Goal: Information Seeking & Learning: Learn about a topic

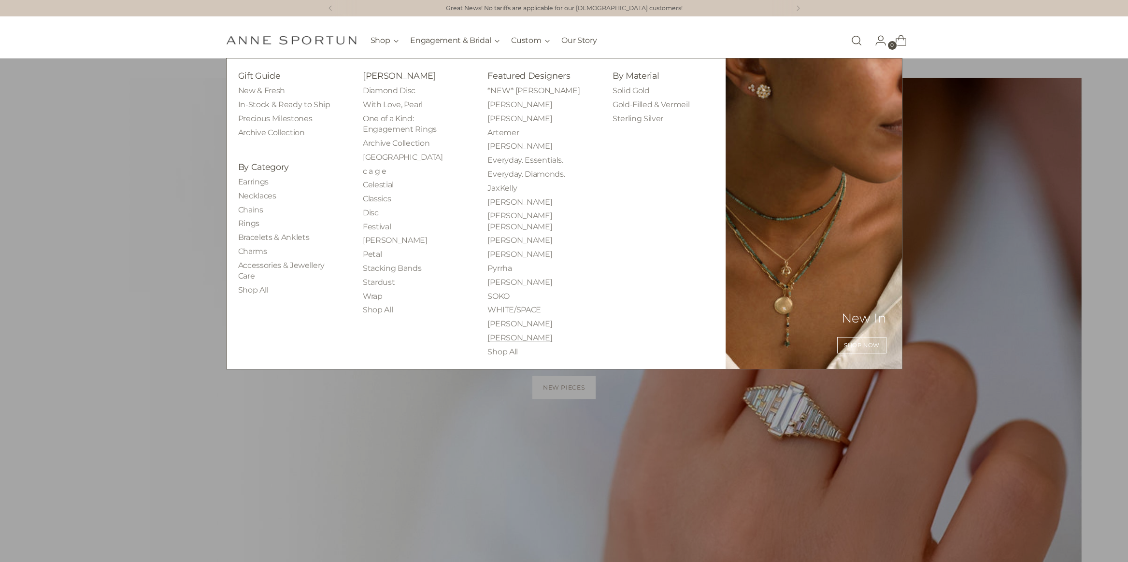
click at [500, 333] on link "[PERSON_NAME]" at bounding box center [519, 337] width 65 height 9
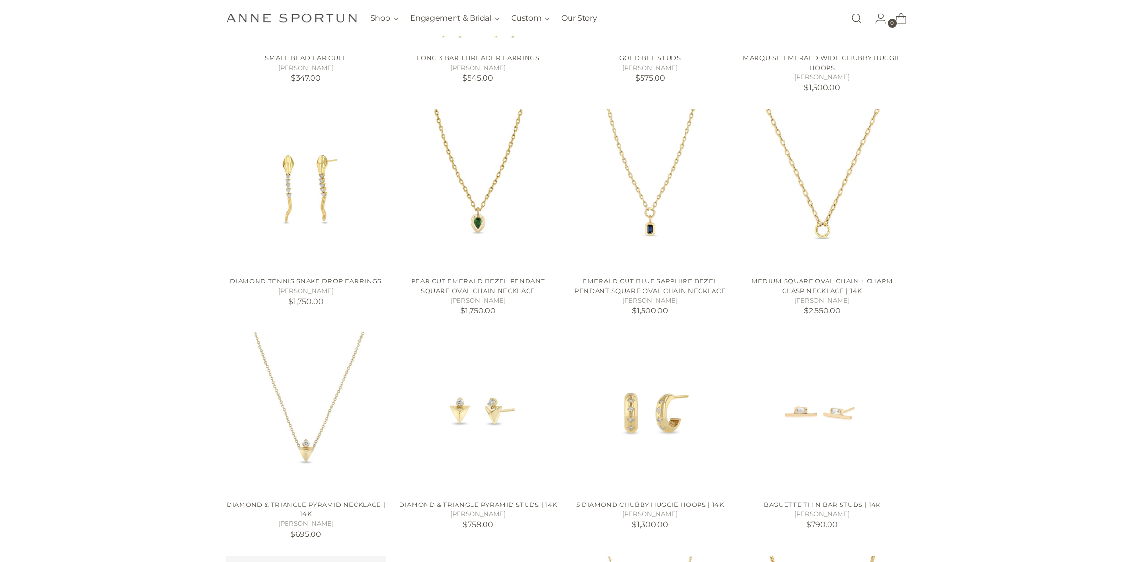
scroll to position [580, 0]
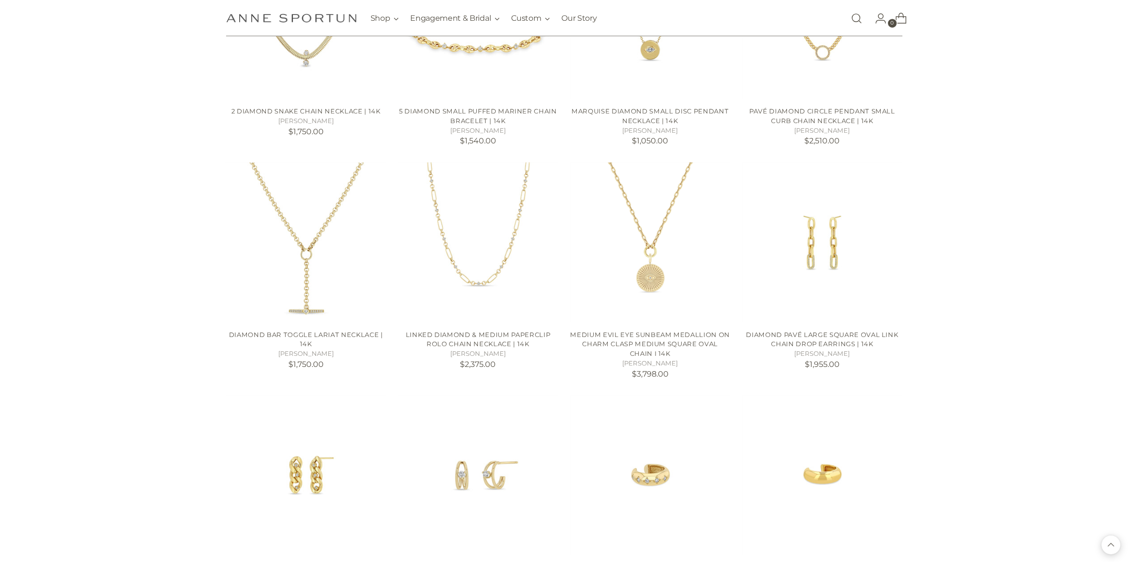
scroll to position [1208, 0]
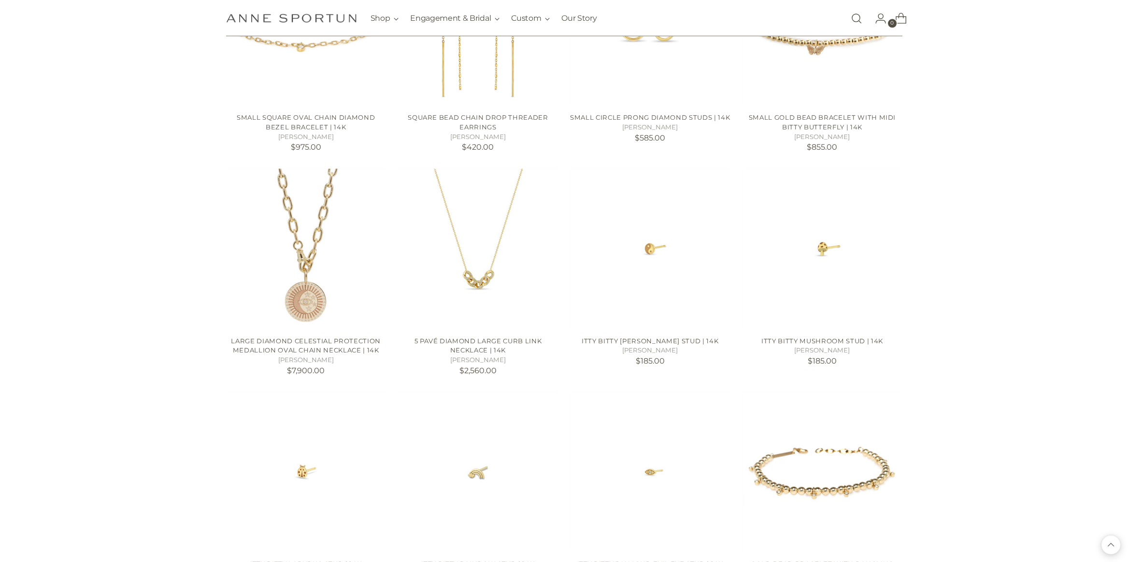
scroll to position [2319, 0]
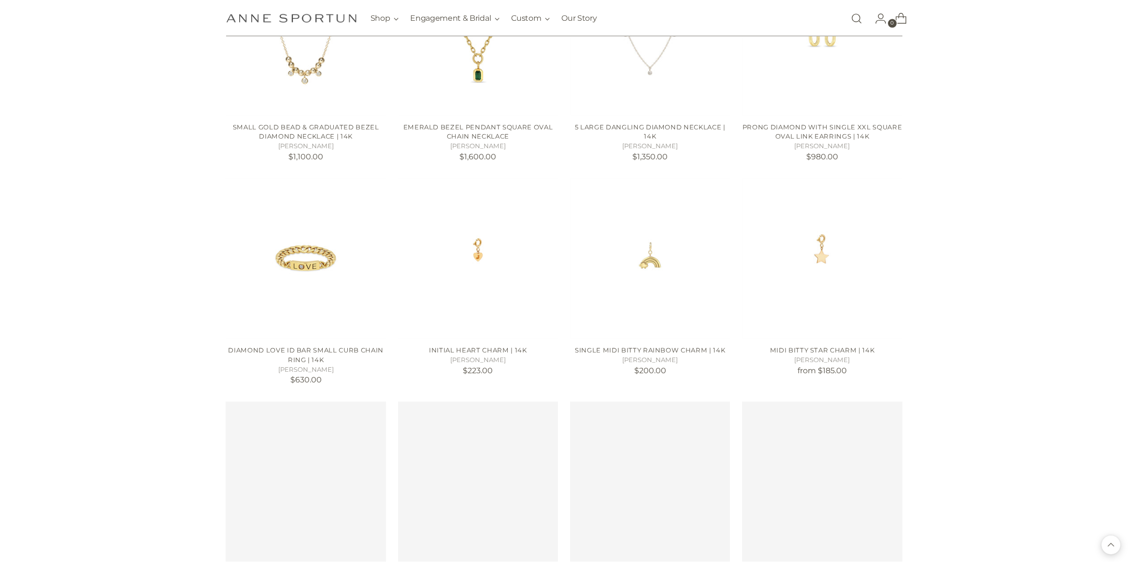
scroll to position [3092, 0]
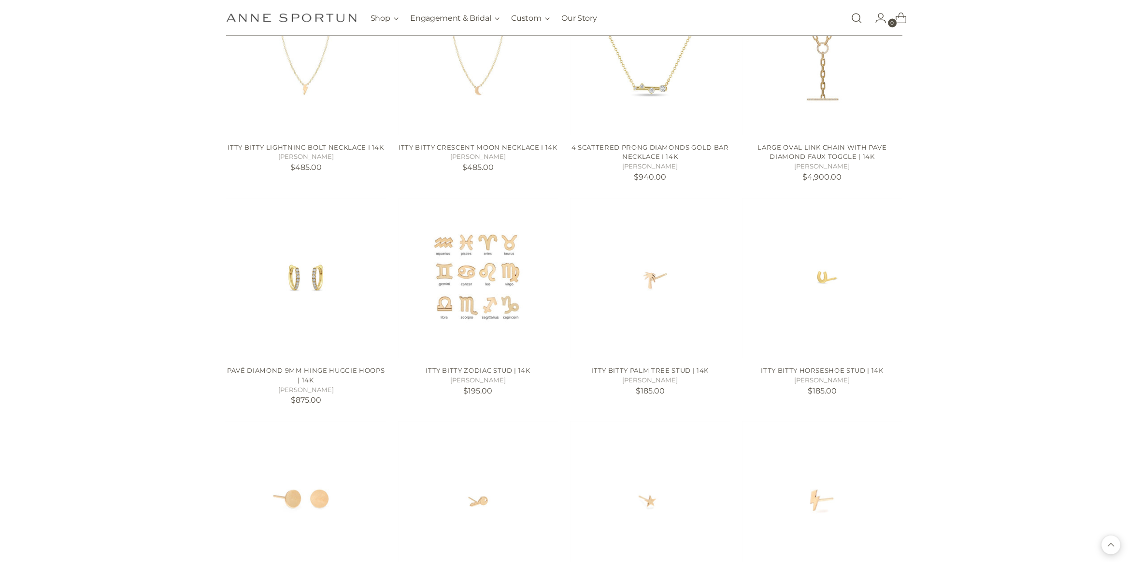
scroll to position [4299, 0]
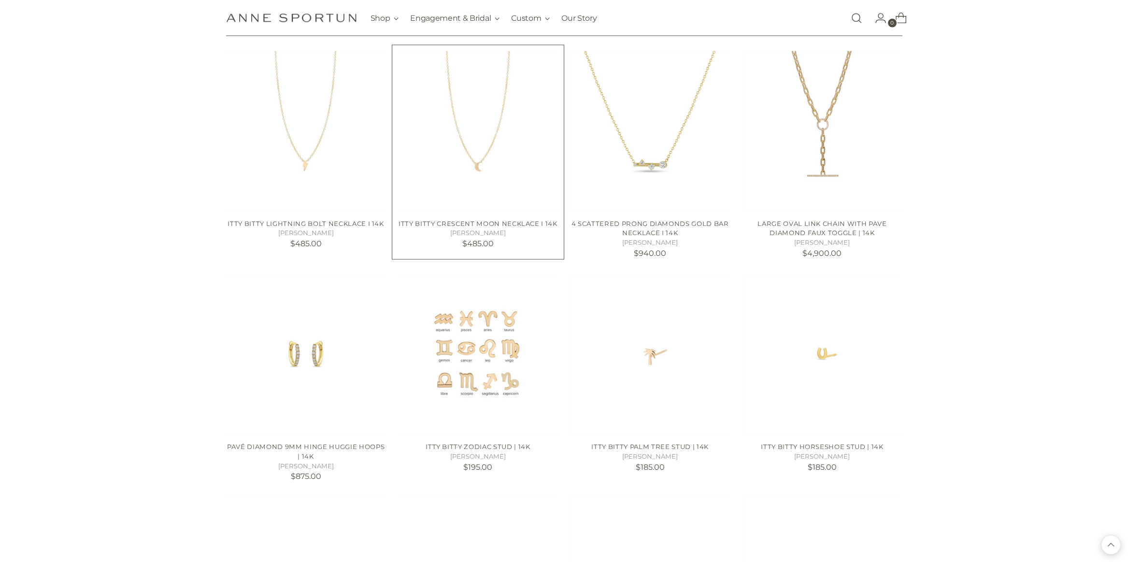
scroll to position [4203, 0]
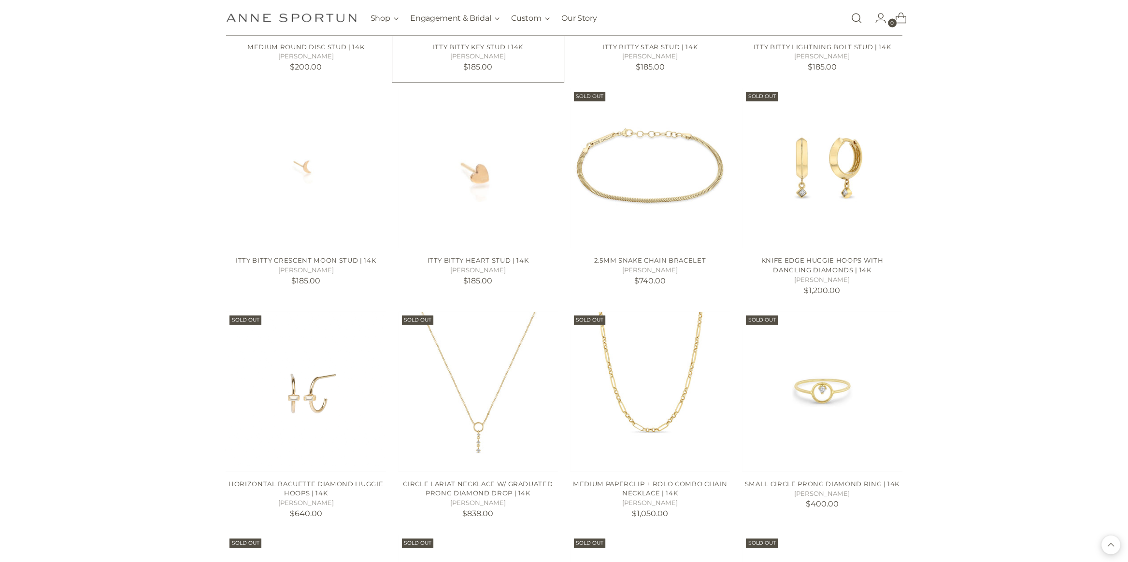
scroll to position [4879, 0]
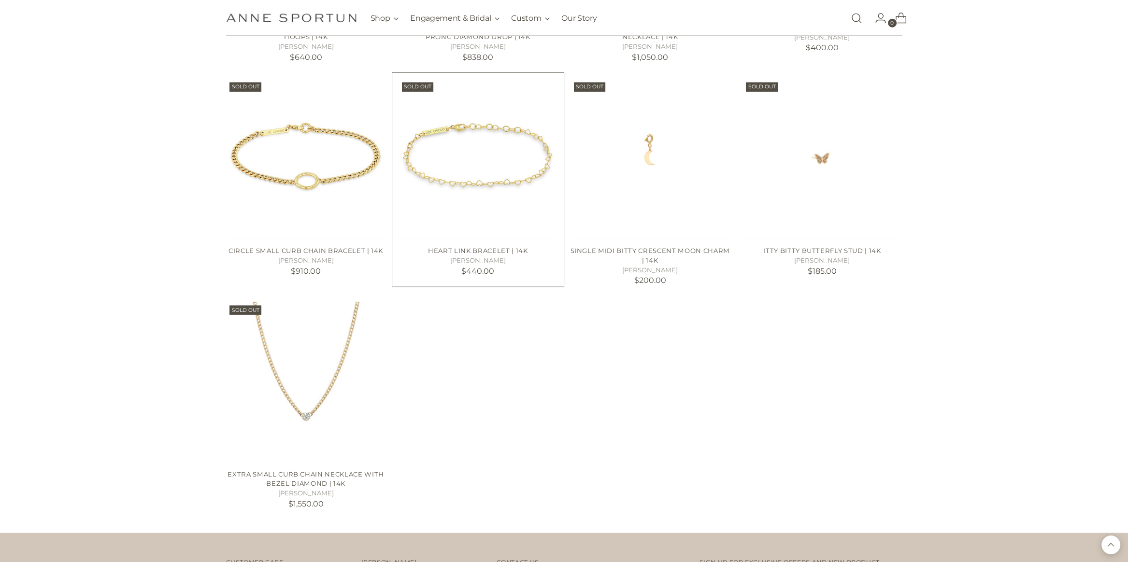
scroll to position [5314, 0]
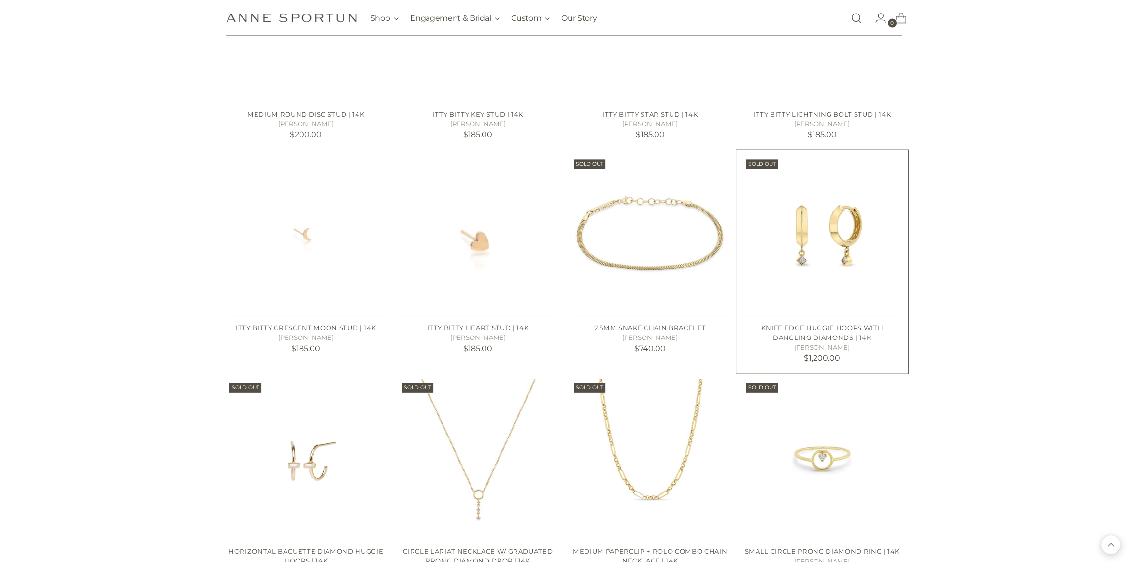
scroll to position [4686, 0]
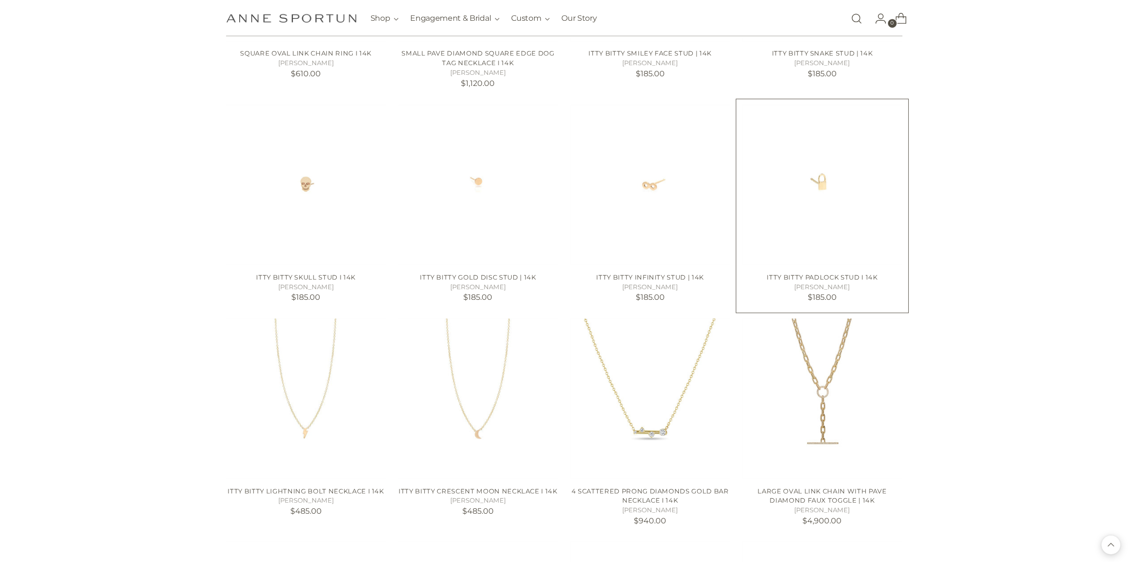
scroll to position [3816, 0]
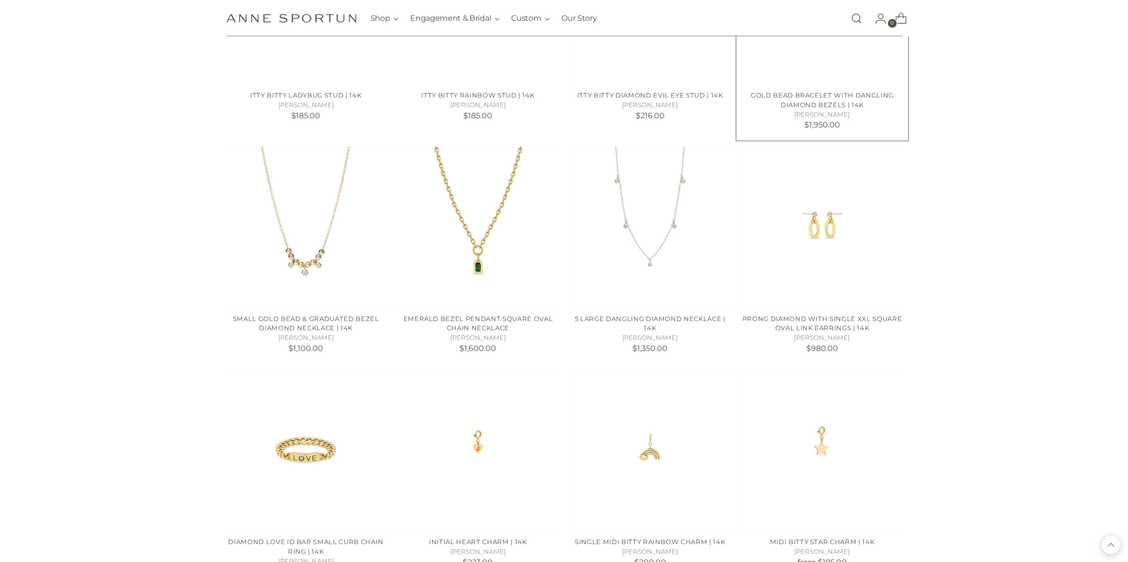
scroll to position [2657, 0]
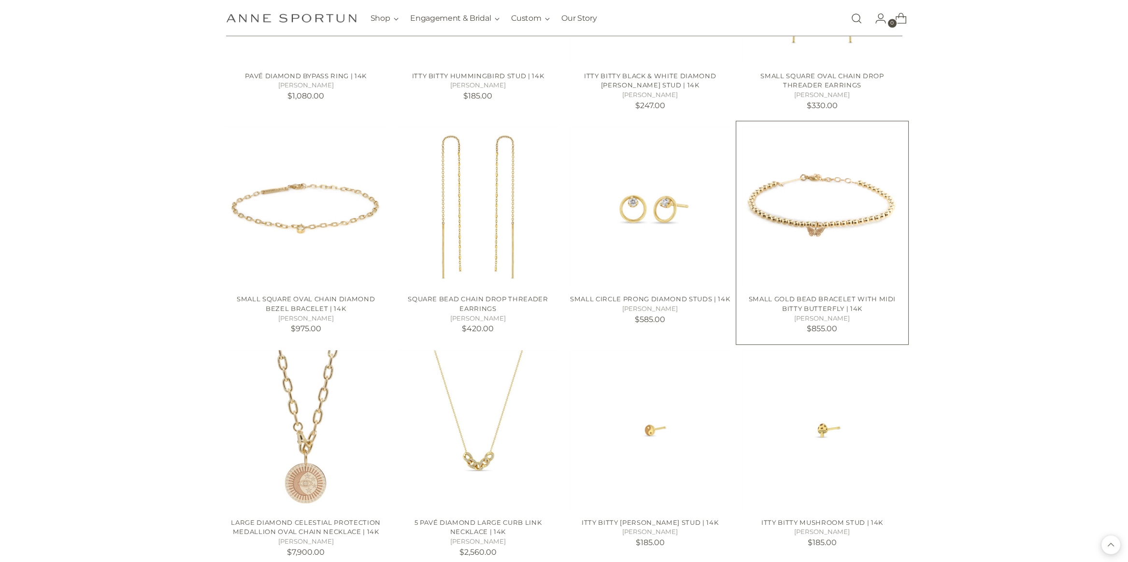
scroll to position [2029, 0]
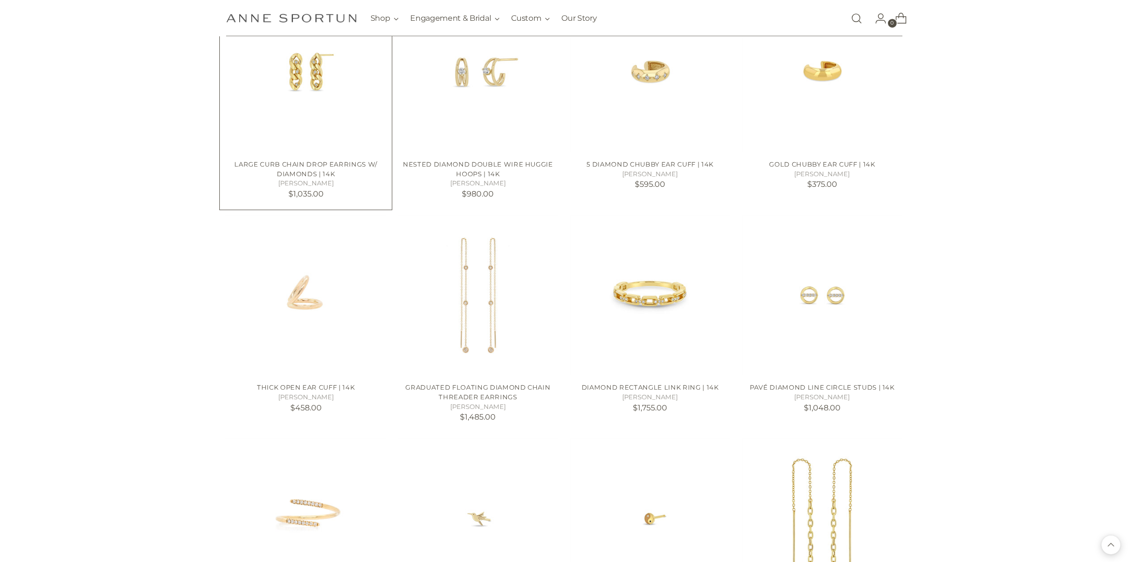
scroll to position [1546, 0]
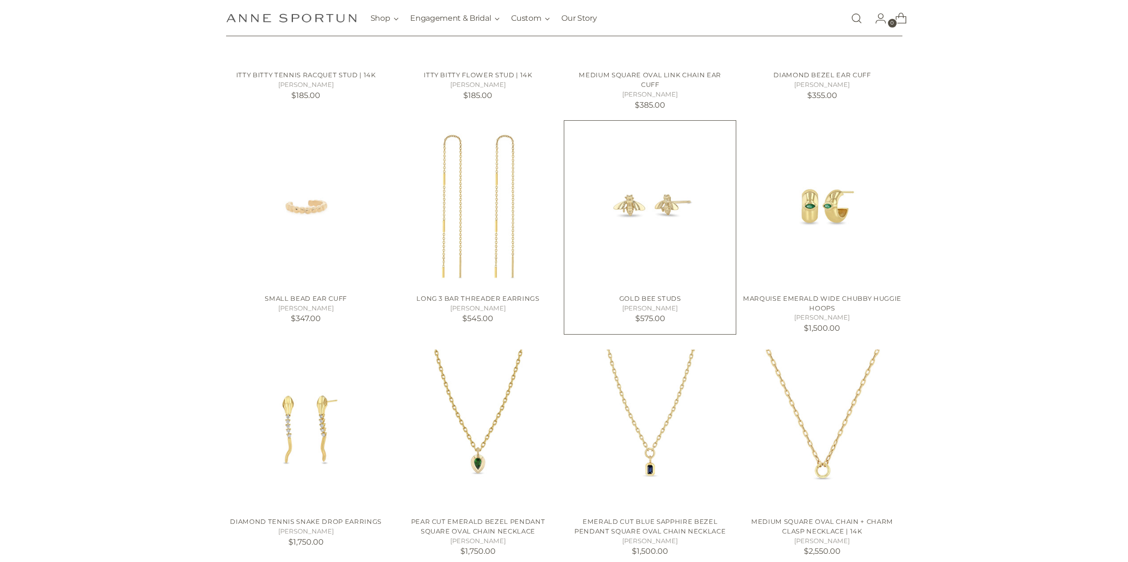
scroll to position [290, 0]
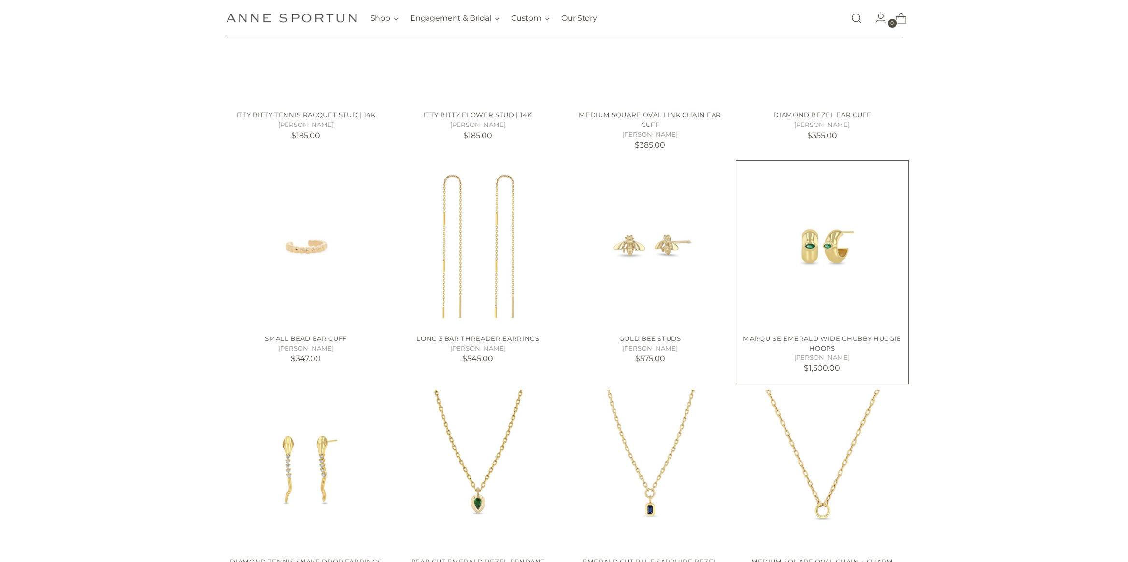
click at [0, 0] on img "Marquise Emerald Wide Chubby Huggie Hoops" at bounding box center [0, 0] width 0 height 0
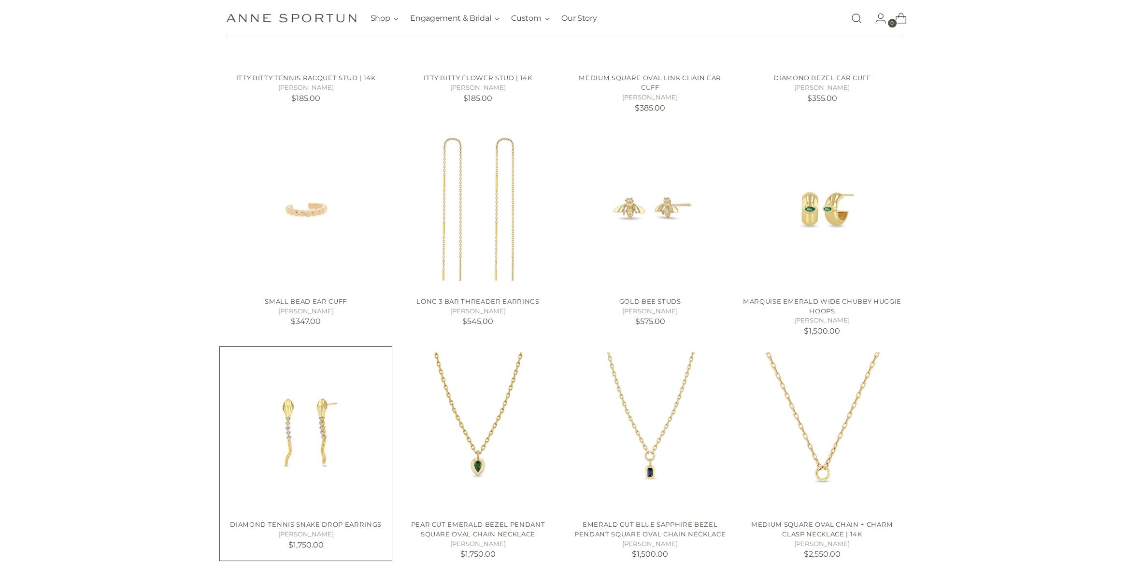
scroll to position [338, 0]
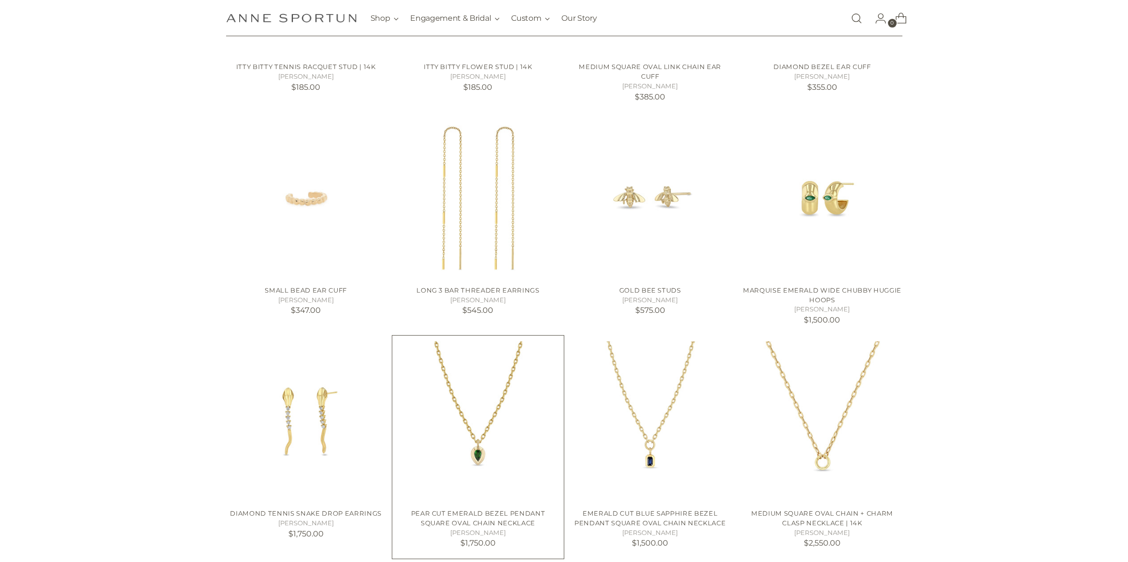
click at [454, 421] on img "Pear Cut Emerald Bezel Pendant Square Oval Chain Necklace" at bounding box center [478, 422] width 160 height 160
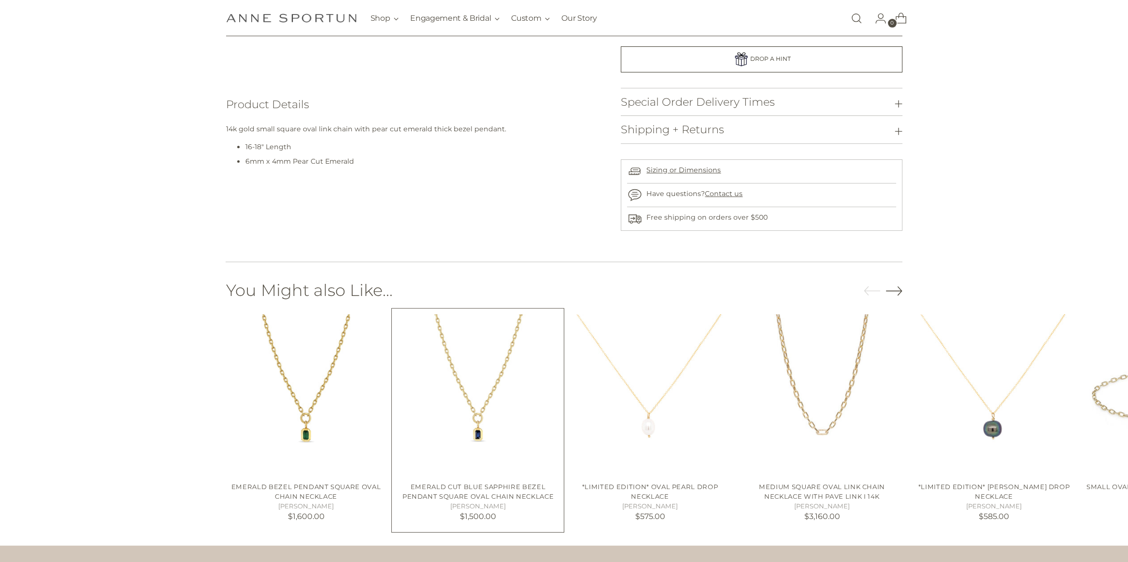
scroll to position [483, 0]
